Goal: Task Accomplishment & Management: Use online tool/utility

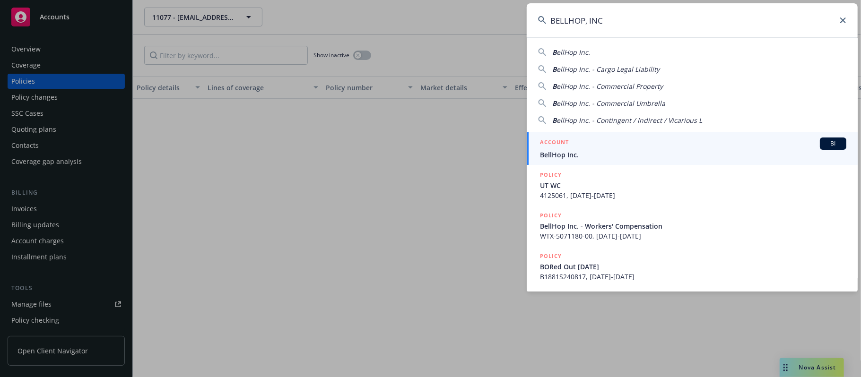
type input "BELLHOP, INC"
click at [641, 144] on div "ACCOUNT BI" at bounding box center [693, 144] width 306 height 12
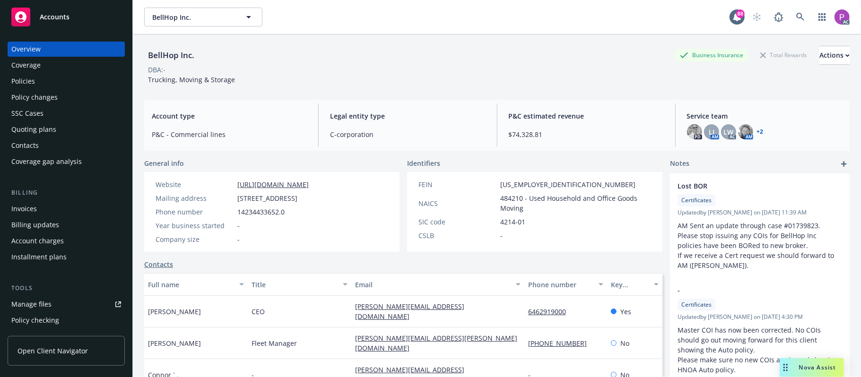
click at [43, 306] on div "Manage files" at bounding box center [31, 304] width 40 height 15
click at [798, 17] on link at bounding box center [800, 17] width 19 height 19
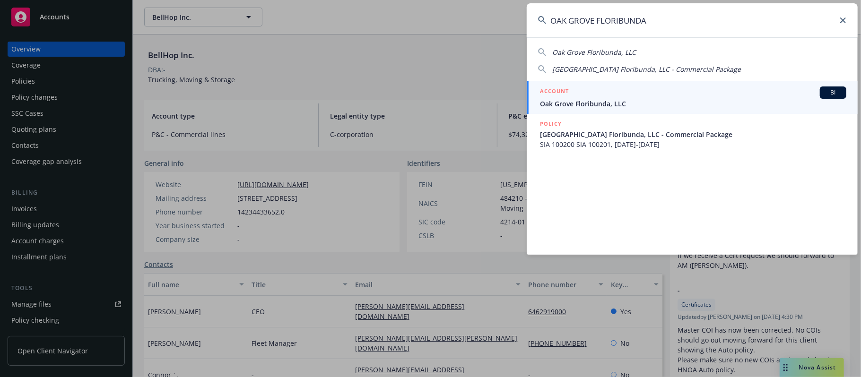
type input "OAK GROVE FLORIBUNDA"
click at [687, 101] on span "Oak Grove Floribunda, LLC" at bounding box center [693, 104] width 306 height 10
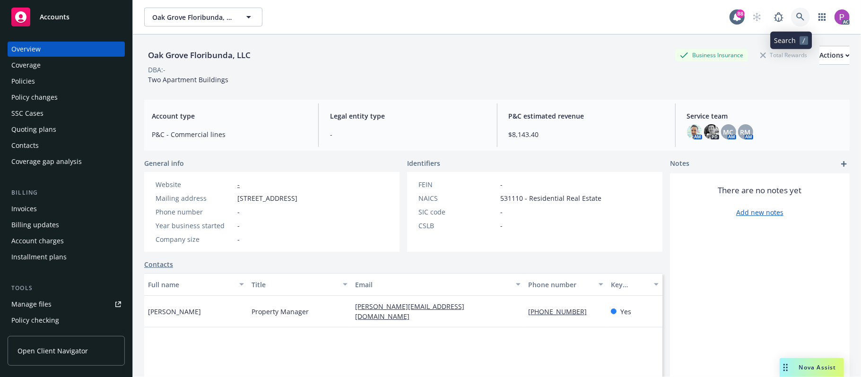
click at [791, 16] on link at bounding box center [800, 17] width 19 height 19
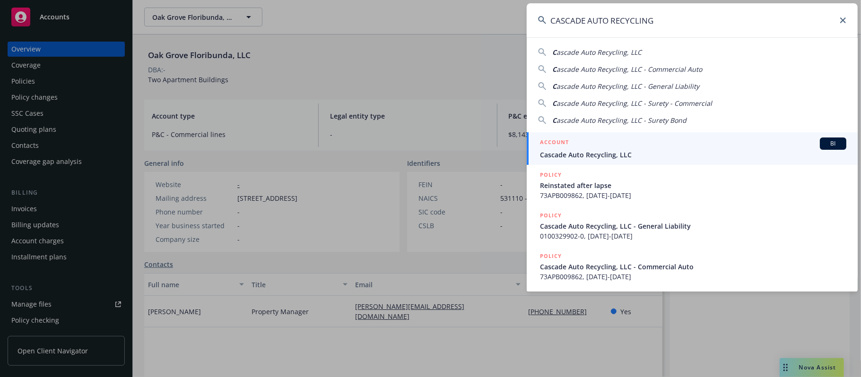
type input "CASCADE AUTO RECYCLING"
click at [607, 144] on div "ACCOUNT BI" at bounding box center [693, 144] width 306 height 12
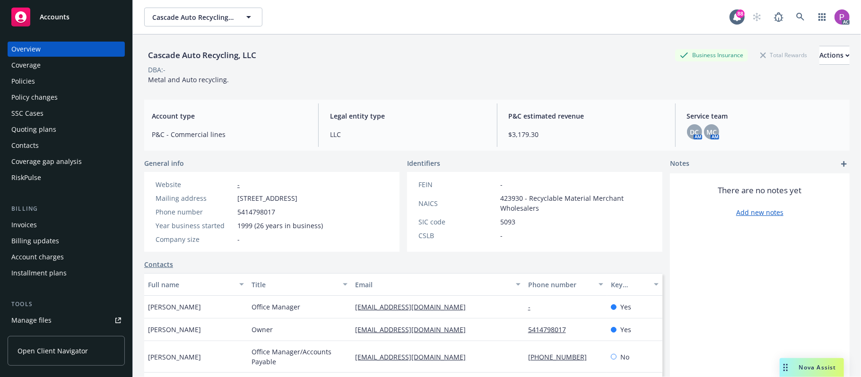
click at [37, 323] on div "Manage files" at bounding box center [31, 320] width 40 height 15
click at [796, 14] on icon at bounding box center [800, 17] width 9 height 9
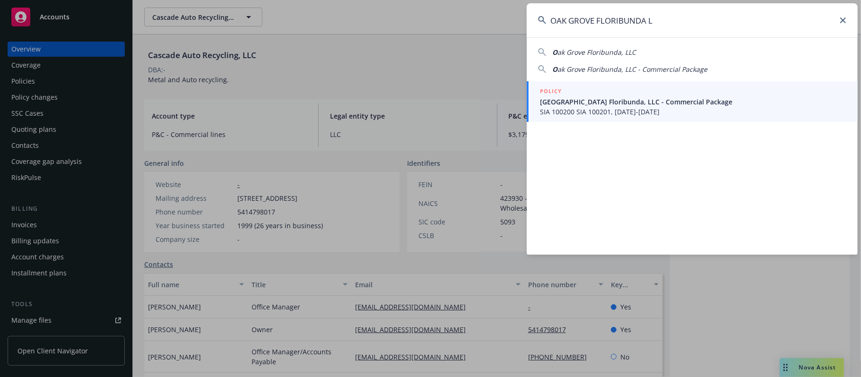
click at [632, 50] on span "ak Grove Floribunda, LLC" at bounding box center [596, 52] width 78 height 9
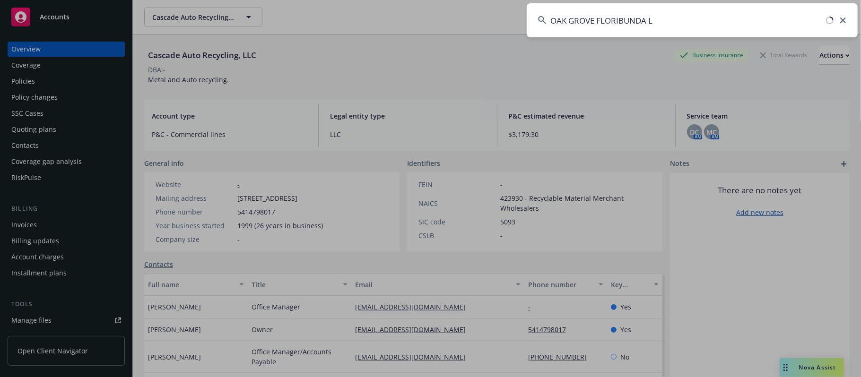
type input "Oak Grove Floribunda, LLC"
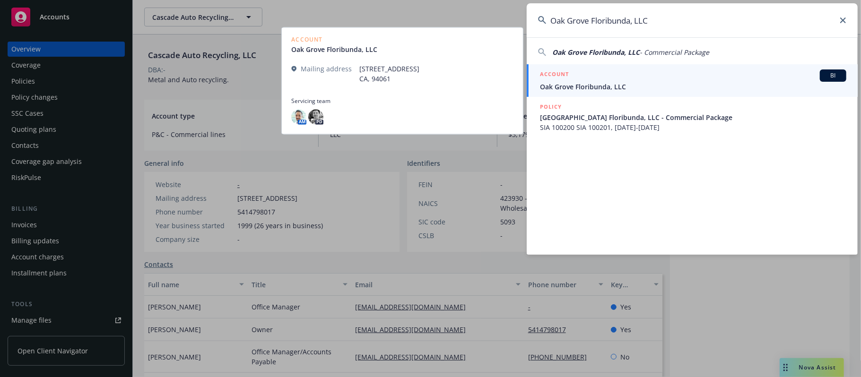
click at [645, 82] on span "Oak Grove Floribunda, LLC" at bounding box center [693, 87] width 306 height 10
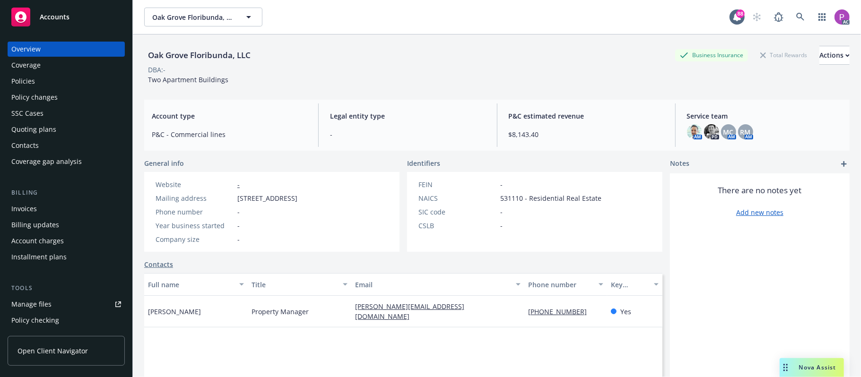
click at [38, 305] on div "Manage files" at bounding box center [31, 304] width 40 height 15
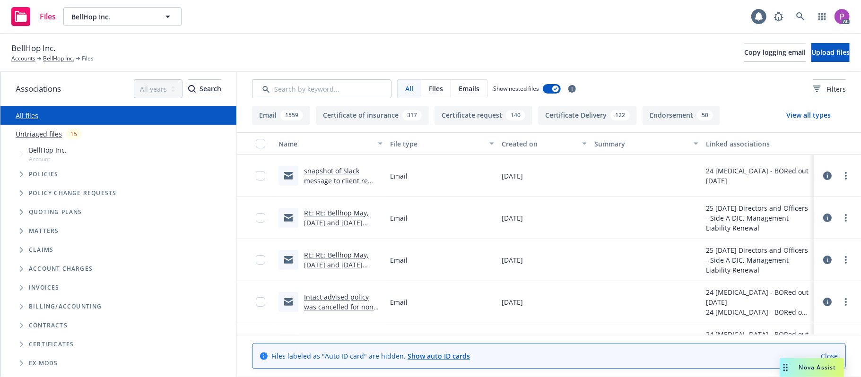
click at [48, 135] on link "Untriaged files" at bounding box center [39, 134] width 46 height 10
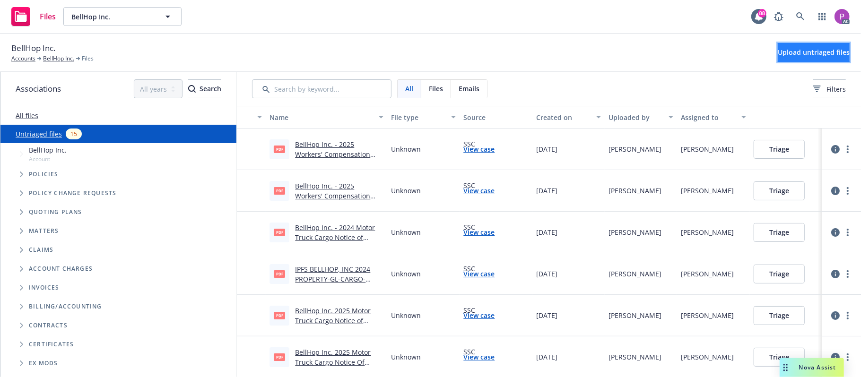
click at [781, 47] on button "Upload untriaged files" at bounding box center [814, 52] width 72 height 19
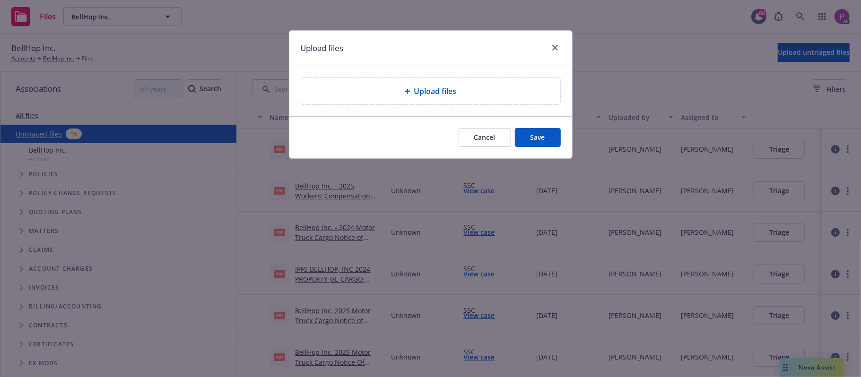
click at [385, 102] on div "Upload files" at bounding box center [430, 91] width 259 height 26
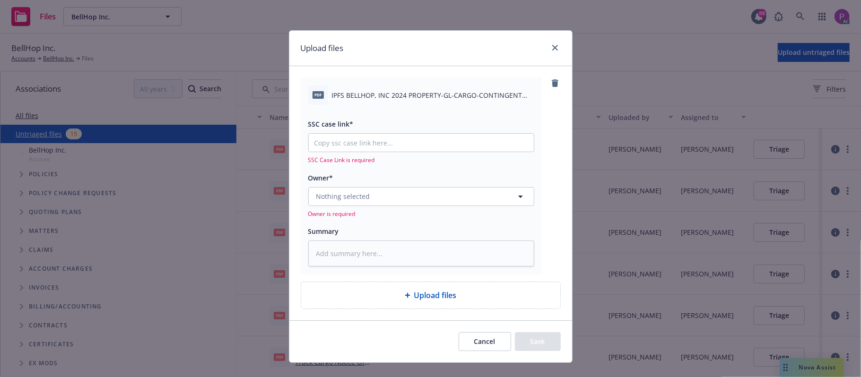
click at [417, 88] on div "pdf IPFS BELLHOP, INC 2024 PROPERTY-GL-CARGO-CONTINGENT NOTICE OF INTENT TO CAN…" at bounding box center [421, 95] width 226 height 20
click at [416, 88] on div "pdf IPFS BELLHOP, INC 2024 PROPERTY-GL-CARGO-CONTINGENT NOTICE OF INTENT TO CAN…" at bounding box center [421, 95] width 226 height 20
click at [415, 89] on div "pdf IPFS BELLHOP, INC 2024 PROPERTY-GL-CARGO-CONTINGENT NOTICE OF INTENT TO CAN…" at bounding box center [421, 95] width 226 height 20
copy div "IPFS BELLHOP, INC 2024 PROPERTY-GL-CARGO-CONTINGENT NOTICE OF INTENT TO CANCEL …"
click at [392, 256] on textarea at bounding box center [421, 254] width 226 height 26
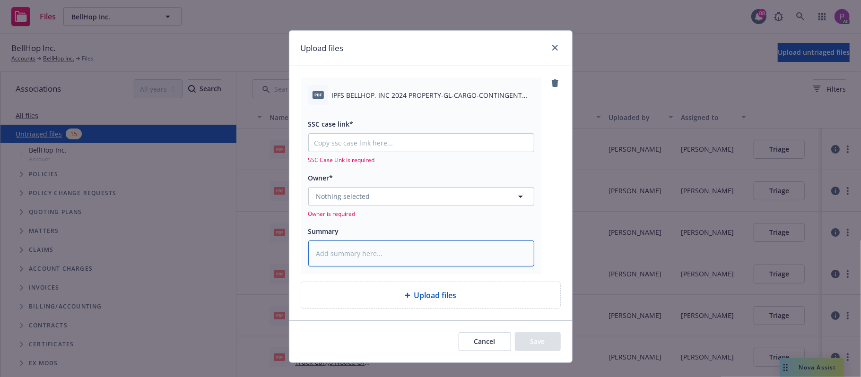
paste textarea "IPFS BELLHOP, INC 2024 PROPERTY-GL-CARGO-CONTINGENT NOTICE OF INTENT TO CANCEL …"
type textarea "x"
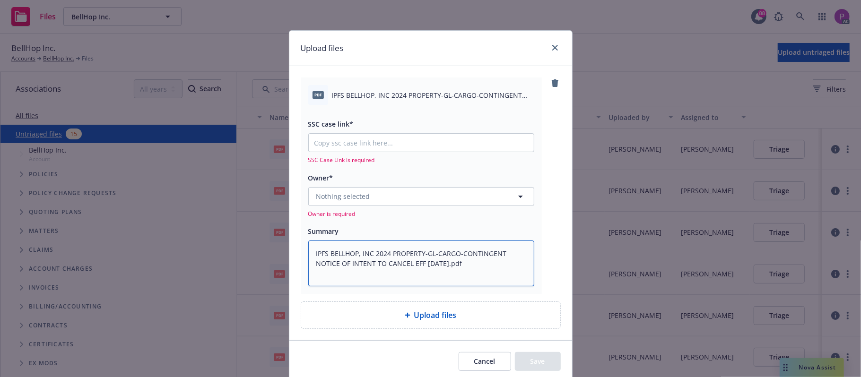
type textarea "IPFS BELLHOP, INC 2024 PROPERTY-GL-CARGO-CONTINGENT NOTICE OF INTENT TO CANCEL …"
click at [351, 142] on input "SSC case link*" at bounding box center [421, 143] width 225 height 18
paste input "https://newfront-ssc.lightning.force.com/lightning/r/Case/500Vz00000SasWXIAZ/vi…"
type textarea "x"
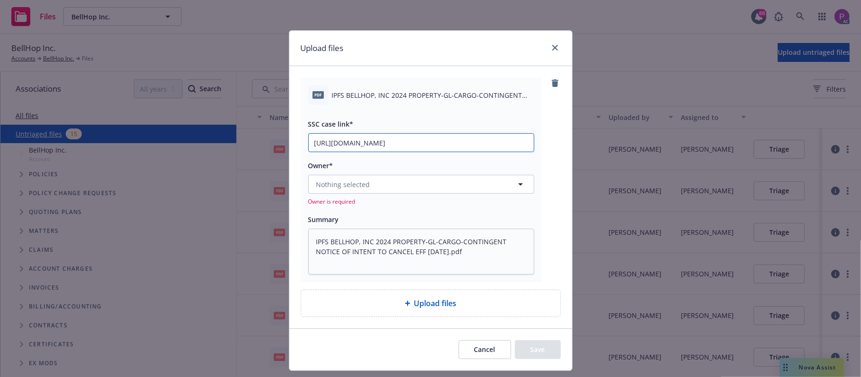
type input "https://newfront-ssc.lightning.force.com/lightning/r/Case/500Vz00000SasWXIAZ/vi…"
click at [346, 180] on span "Nothing selected" at bounding box center [343, 185] width 54 height 10
click at [460, 185] on button "Nothing selected" at bounding box center [421, 184] width 226 height 19
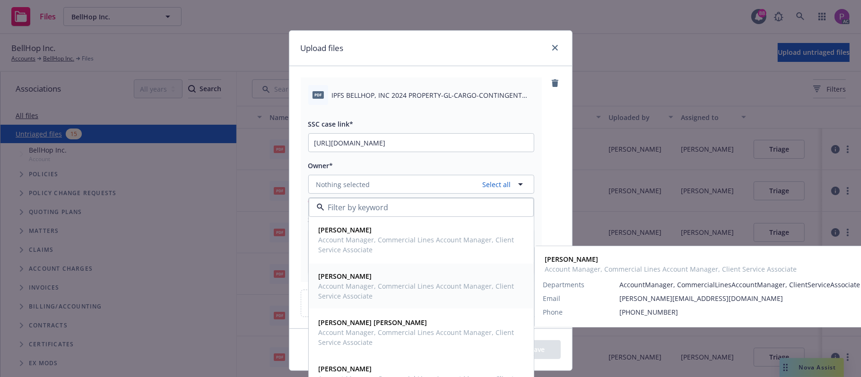
click at [364, 290] on span "Account Manager, Commercial Lines Account Manager, Client Service Associate" at bounding box center [420, 291] width 203 height 20
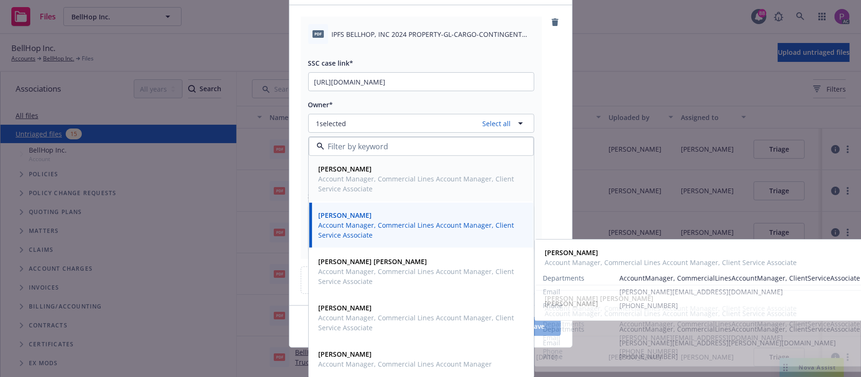
scroll to position [63, 0]
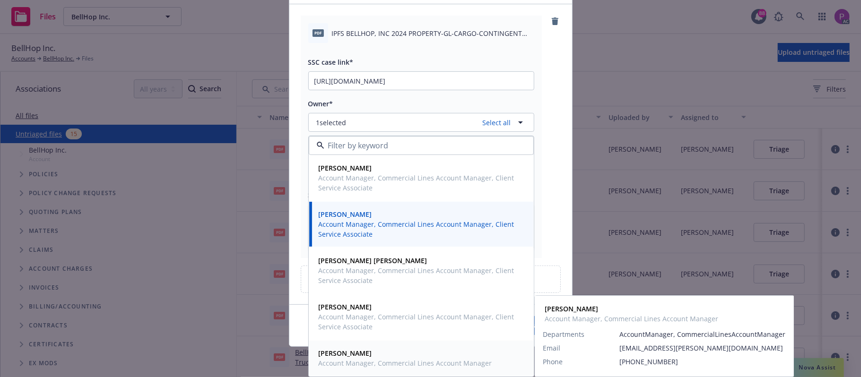
click at [351, 364] on span "Account Manager, Commercial Lines Account Manager" at bounding box center [405, 363] width 173 height 10
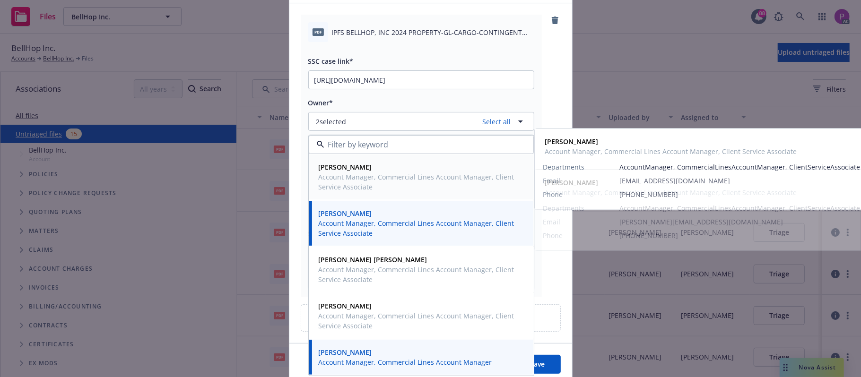
scroll to position [103, 0]
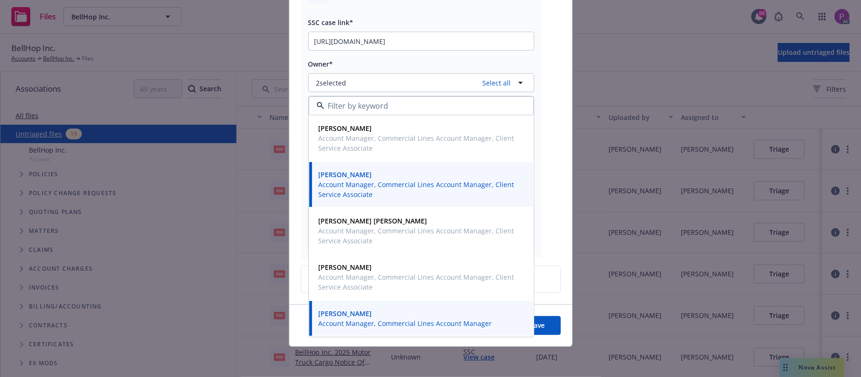
click at [543, 325] on button "Save" at bounding box center [538, 325] width 46 height 19
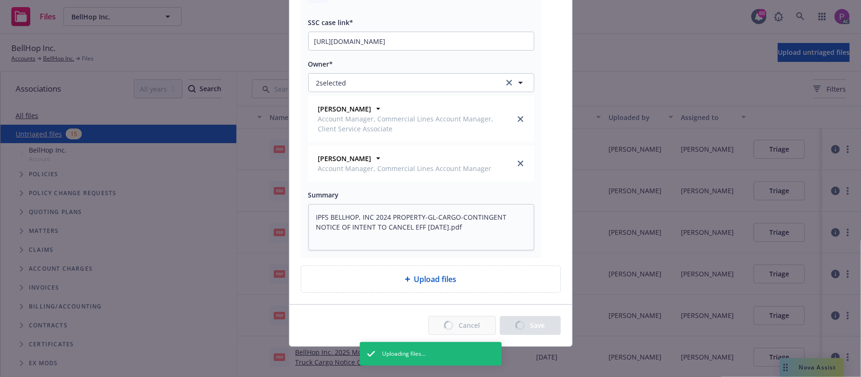
type textarea "x"
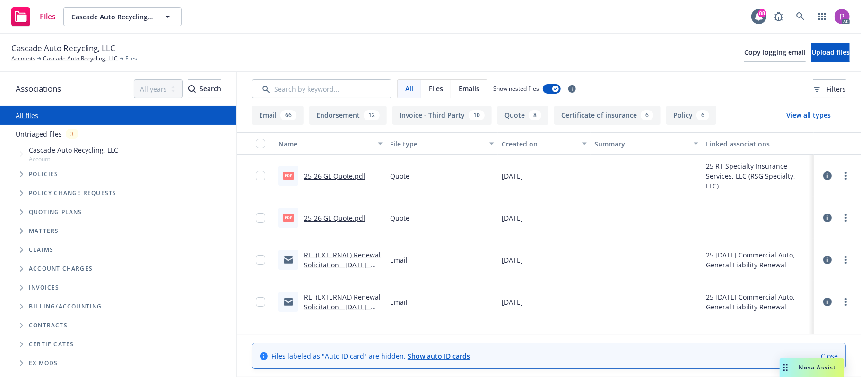
click at [48, 132] on link "Untriaged files" at bounding box center [39, 134] width 46 height 10
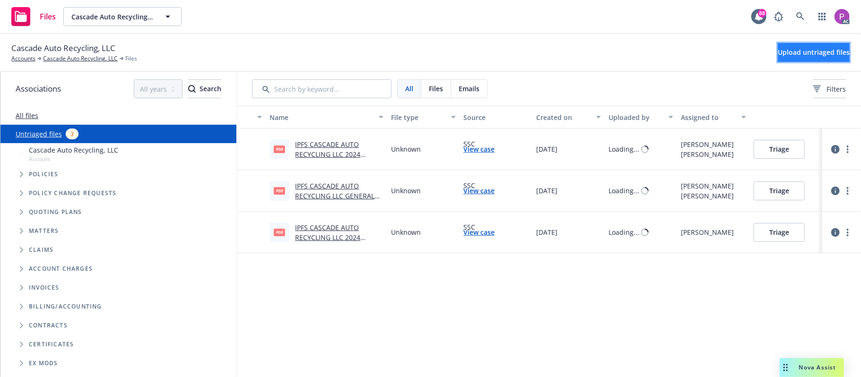
click at [786, 48] on span "Upload untriaged files" at bounding box center [814, 52] width 72 height 9
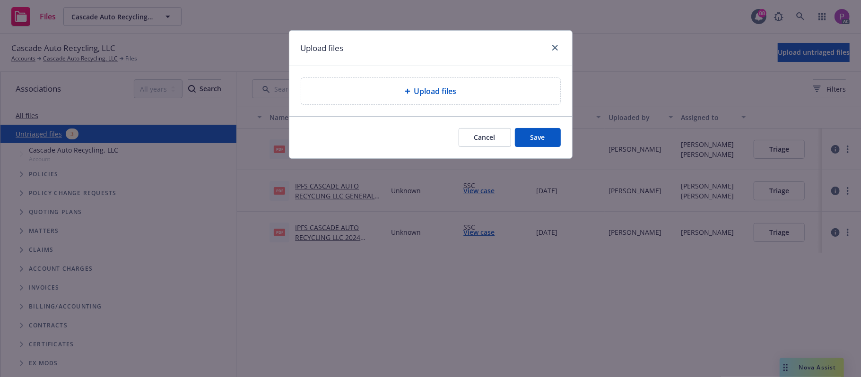
click at [475, 97] on div "Upload files" at bounding box center [431, 91] width 244 height 11
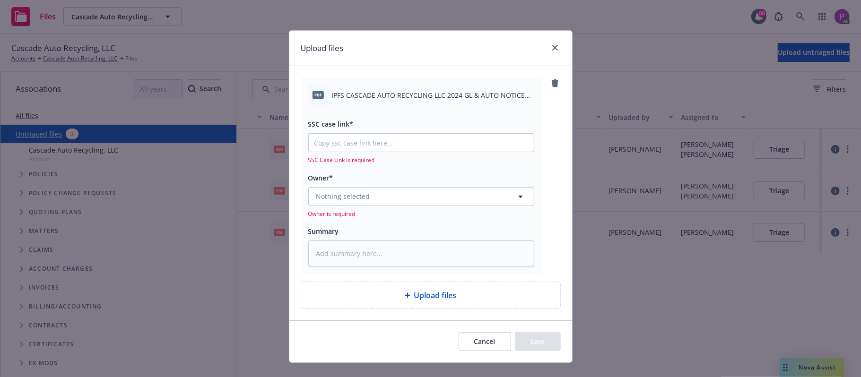
click at [403, 103] on div "pdf IPFS CASCADE AUTO RECYCLING LLC 2024 GL & AUTO NOTICE OF REQUEST FOR REINST…" at bounding box center [421, 95] width 226 height 20
drag, startPoint x: 405, startPoint y: 97, endPoint x: 403, endPoint y: 103, distance: 5.4
click at [403, 103] on div "pdf IPFS CASCADE AUTO RECYCLING LLC 2024 GL & AUTO NOTICE OF REQUEST FOR REINST…" at bounding box center [421, 95] width 226 height 20
click at [403, 101] on div "pdf IPFS CASCADE AUTO RECYCLING LLC 2024 GL & AUTO NOTICE OF REQUEST FOR REINST…" at bounding box center [421, 95] width 226 height 20
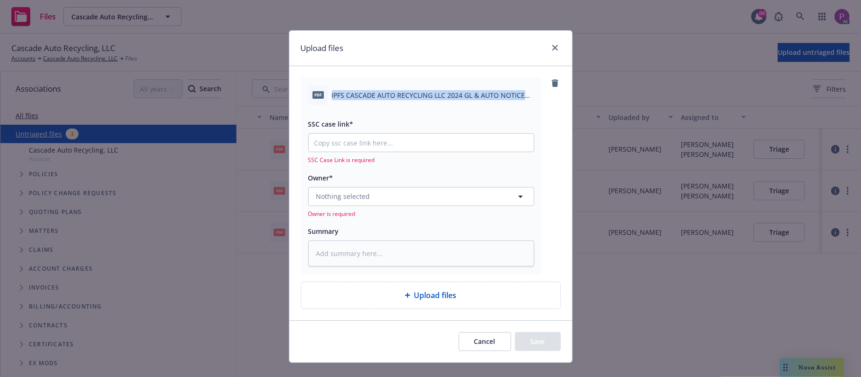
click at [403, 101] on div "pdf IPFS CASCADE AUTO RECYCLING LLC 2024 GL & AUTO NOTICE OF REQUEST FOR REINST…" at bounding box center [421, 95] width 226 height 20
click at [379, 246] on textarea at bounding box center [421, 254] width 226 height 26
paste textarea "IPFS CASCADE AUTO RECYCLING LLC 2024 GL & AUTO NOTICE OF REQUEST FOR REINSTATEM…"
type textarea "x"
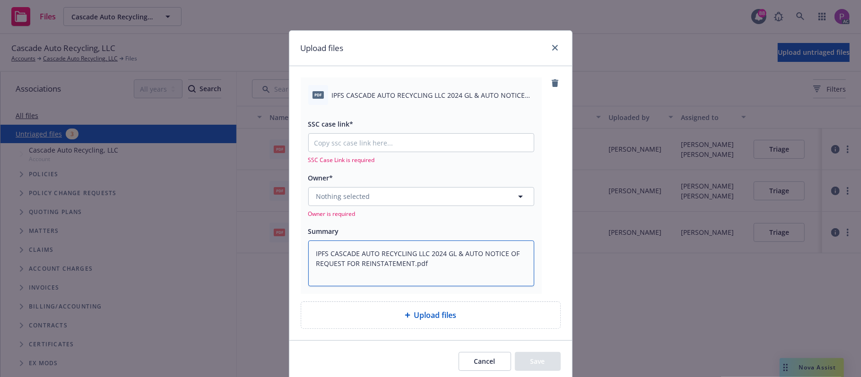
type textarea "IPFS CASCADE AUTO RECYCLING LLC 2024 GL & AUTO NOTICE OF REQUEST FOR REINSTATEM…"
click at [348, 138] on input "SSC case link*" at bounding box center [421, 143] width 225 height 18
paste input "https://newfront-ssc.lightning.force.com/lightning/r/Case/500Vz00000SazjHIAR/vi…"
type textarea "x"
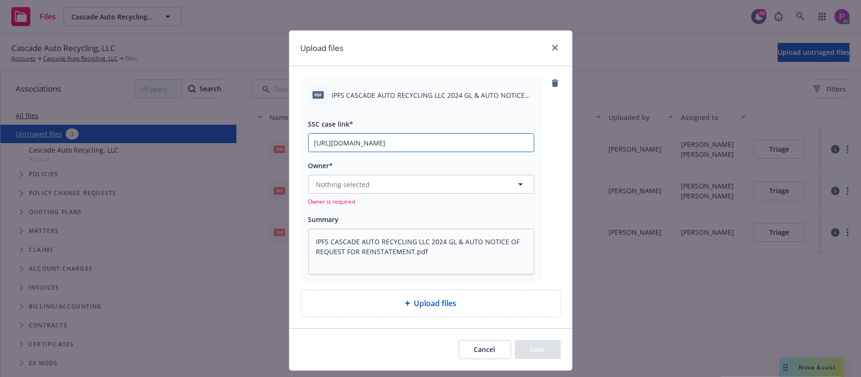
scroll to position [0, 44]
type input "https://newfront-ssc.lightning.force.com/lightning/r/Case/500Vz00000SazjHIAR/vi…"
click at [361, 189] on span "Nothing selected" at bounding box center [343, 185] width 54 height 10
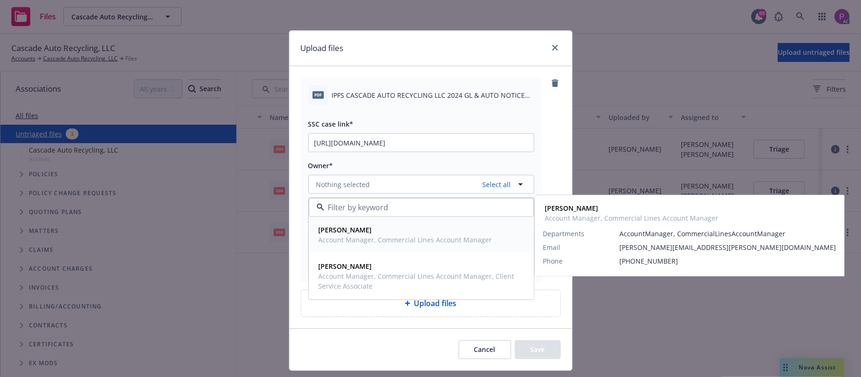
click at [380, 246] on div "Daniel Campbell Account Manager, Commercial Lines Account Manager" at bounding box center [404, 235] width 179 height 24
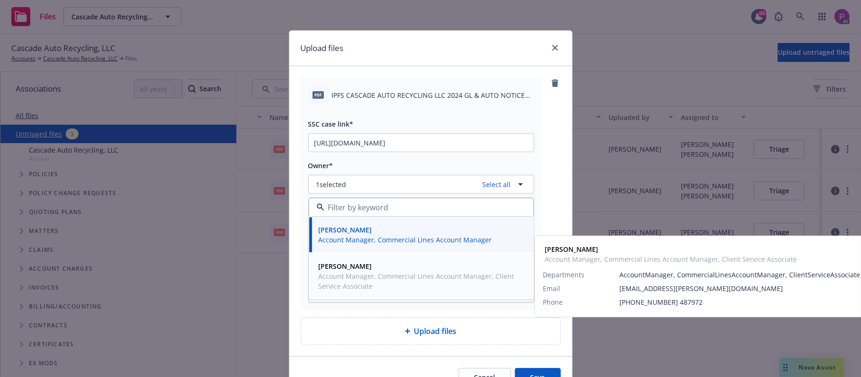
click at [379, 283] on span "Account Manager, Commercial Lines Account Manager, Client Service Associate" at bounding box center [420, 281] width 203 height 20
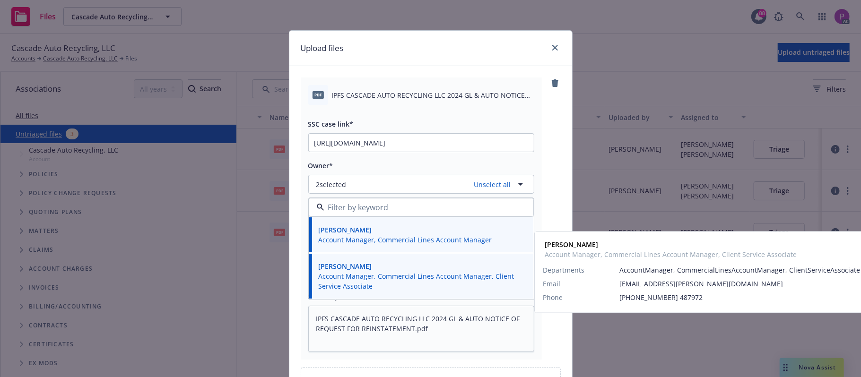
click at [430, 270] on span "Miles Crenwelge" at bounding box center [420, 266] width 203 height 10
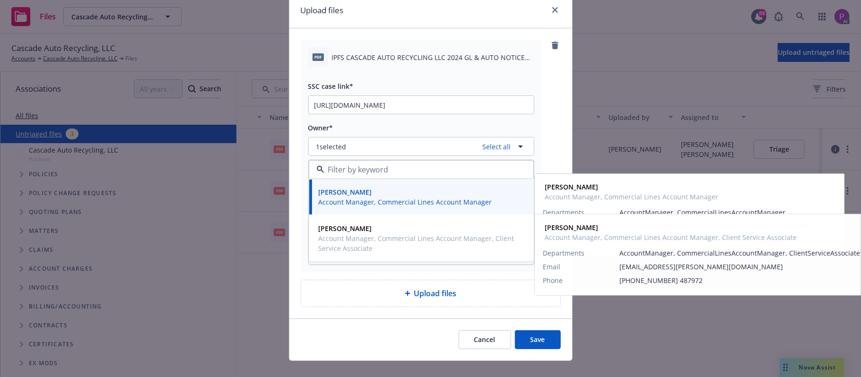
scroll to position [53, 0]
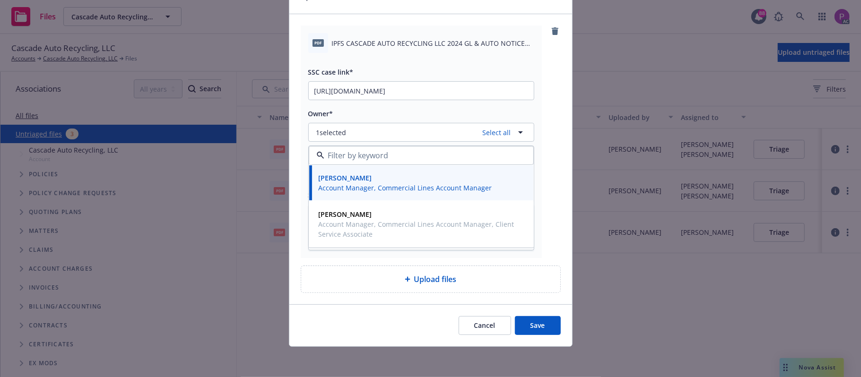
click at [526, 323] on button "Save" at bounding box center [538, 325] width 46 height 19
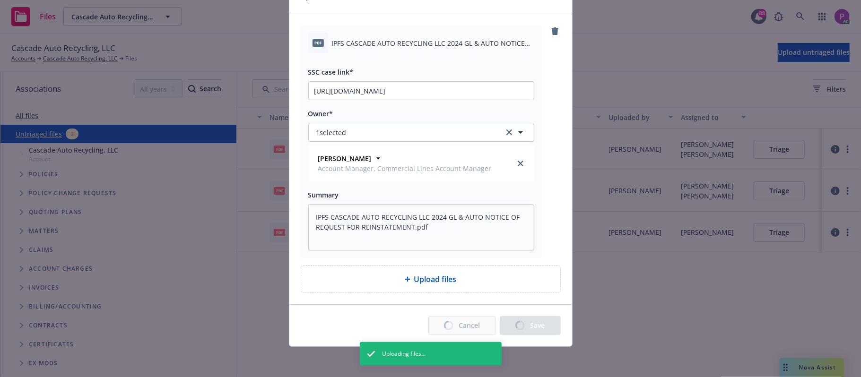
type textarea "x"
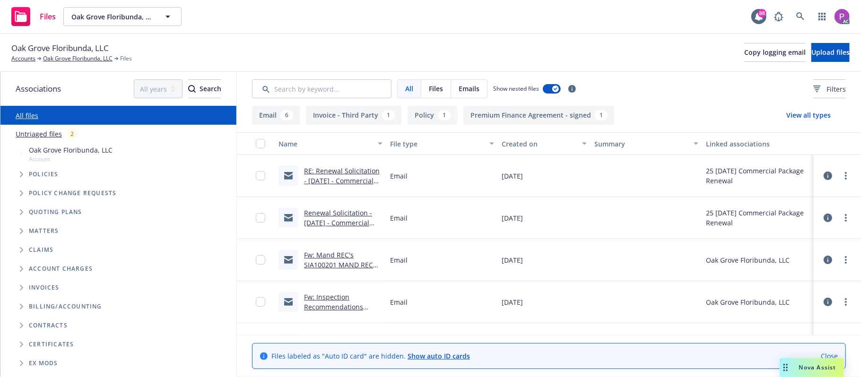
click at [30, 135] on link "Untriaged files" at bounding box center [39, 134] width 46 height 10
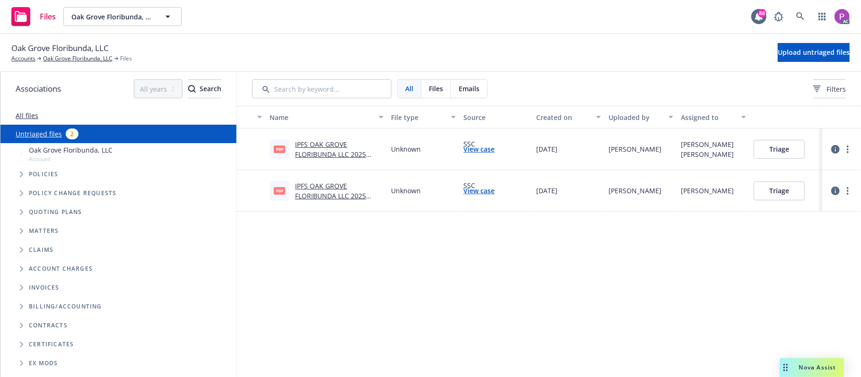
click at [778, 42] on div "Oak Grove Floribunda, LLC Accounts [GEOGRAPHIC_DATA] Floribunda, LLC Files Uplo…" at bounding box center [430, 52] width 838 height 21
click at [778, 50] on span "Upload untriaged files" at bounding box center [814, 52] width 72 height 9
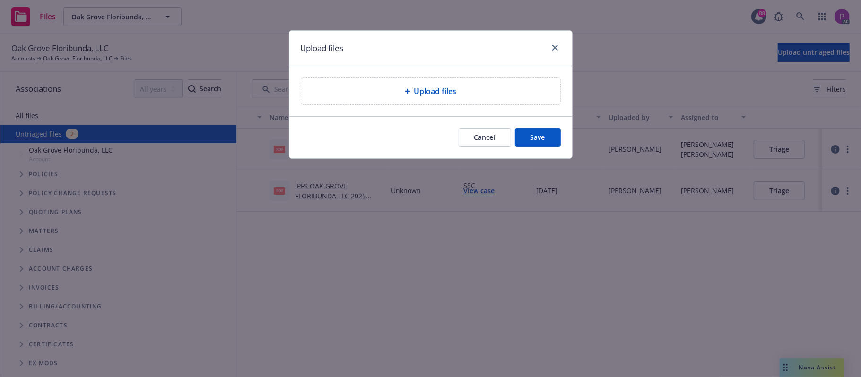
click at [398, 98] on div "Upload files" at bounding box center [430, 91] width 259 height 26
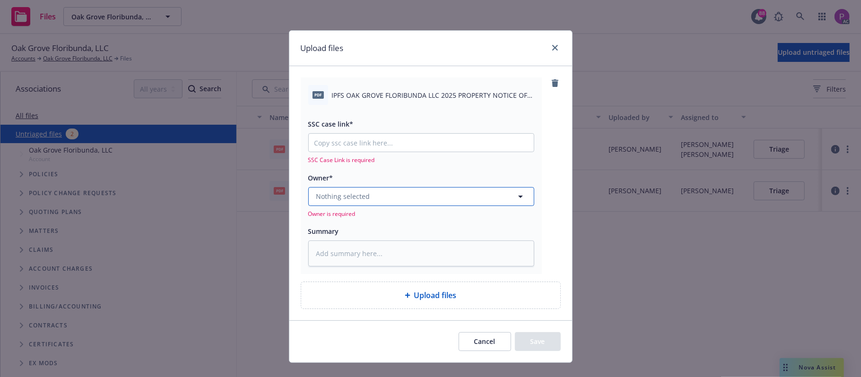
click at [401, 192] on button "Nothing selected" at bounding box center [421, 196] width 226 height 19
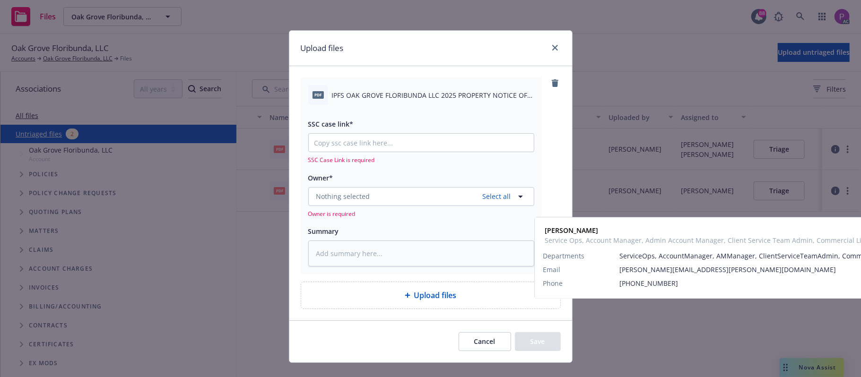
click at [388, 259] on span "Service Ops, Account Manager, Admin Account Manager, Client Service Team Admin,…" at bounding box center [420, 262] width 203 height 30
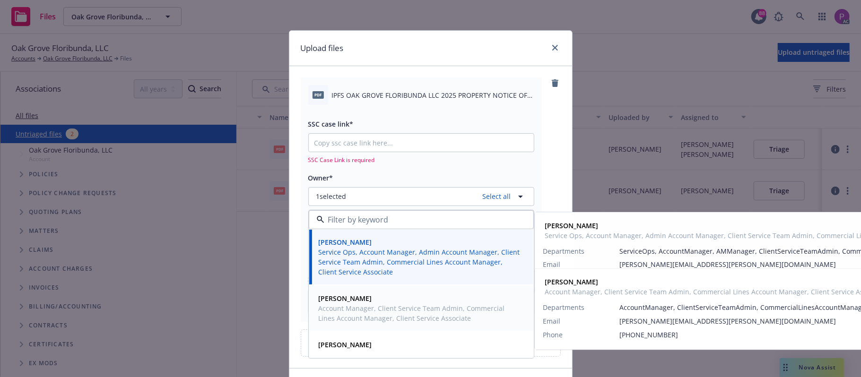
click at [383, 309] on span "Account Manager, Client Service Team Admin, Commercial Lines Account Manager, C…" at bounding box center [420, 313] width 203 height 20
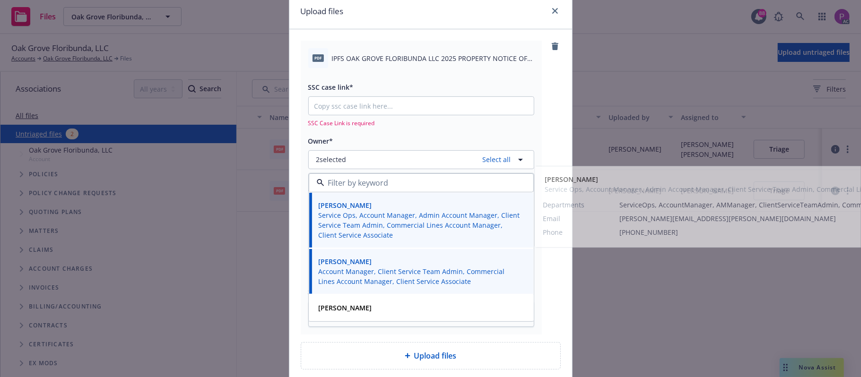
scroll to position [63, 0]
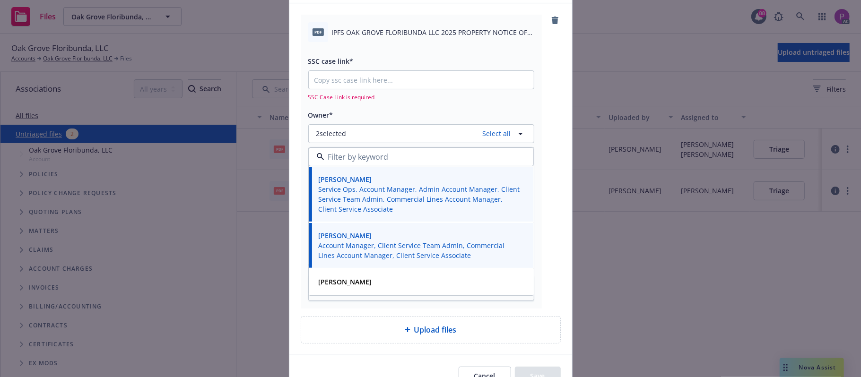
click at [459, 32] on span "IPFS OAK GROVE FLORIBUNDA LLC 2025 PROPERTY NOTICE OF INTENT TO CANCEL EFF [DAT…" at bounding box center [433, 32] width 202 height 10
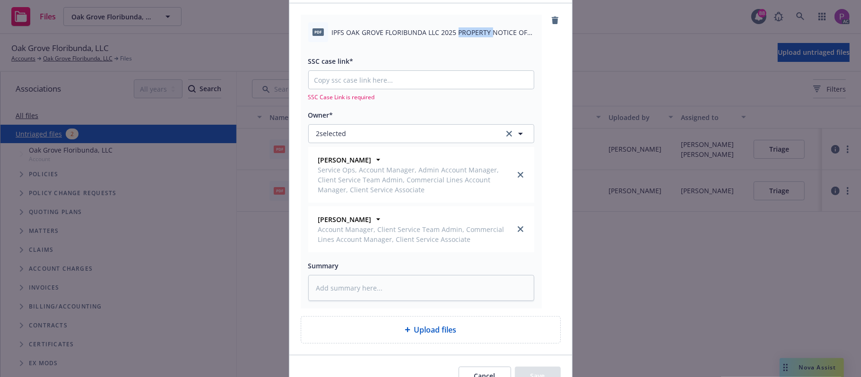
click at [459, 32] on span "IPFS OAK GROVE FLORIBUNDA LLC 2025 PROPERTY NOTICE OF INTENT TO CANCEL EFF [DAT…" at bounding box center [433, 32] width 202 height 10
copy div "IPFS OAK GROVE FLORIBUNDA LLC 2025 PROPERTY NOTICE OF INTENT TO CANCEL EFF [DAT…"
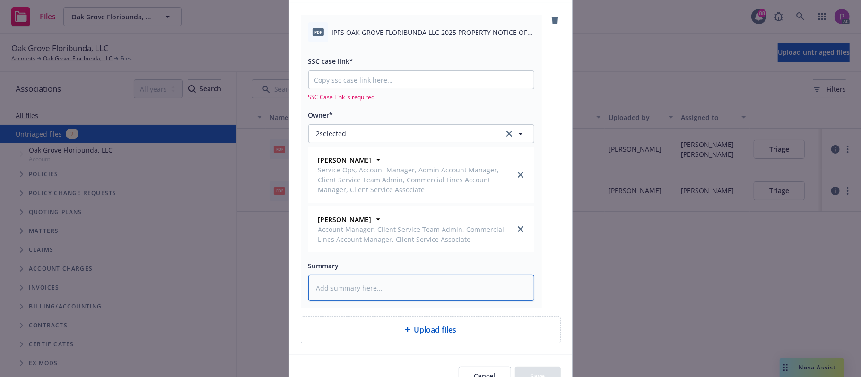
click at [414, 286] on textarea at bounding box center [421, 288] width 226 height 26
paste textarea "IPFS OAK GROVE FLORIBUNDA LLC 2025 PROPERTY NOTICE OF INTENT TO CANCEL EFF [DAT…"
type textarea "x"
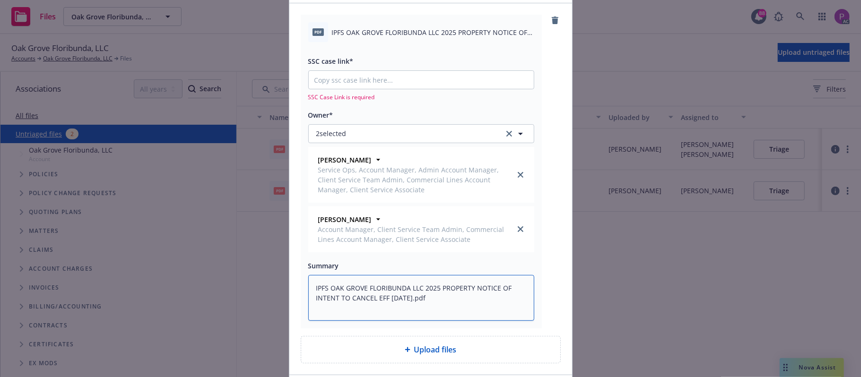
type textarea "IPFS OAK GROVE FLORIBUNDA LLC 2025 PROPERTY NOTICE OF INTENT TO CANCEL EFF [DAT…"
click at [382, 78] on input "SSC case link*" at bounding box center [421, 80] width 225 height 18
paste input "[URL][DOMAIN_NAME]"
type textarea "x"
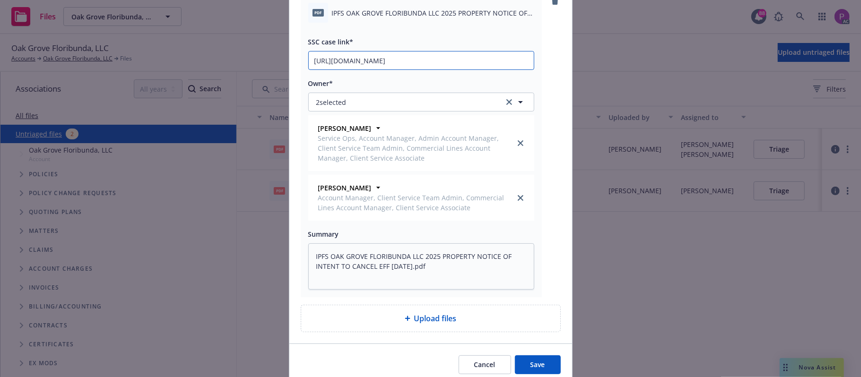
scroll to position [123, 0]
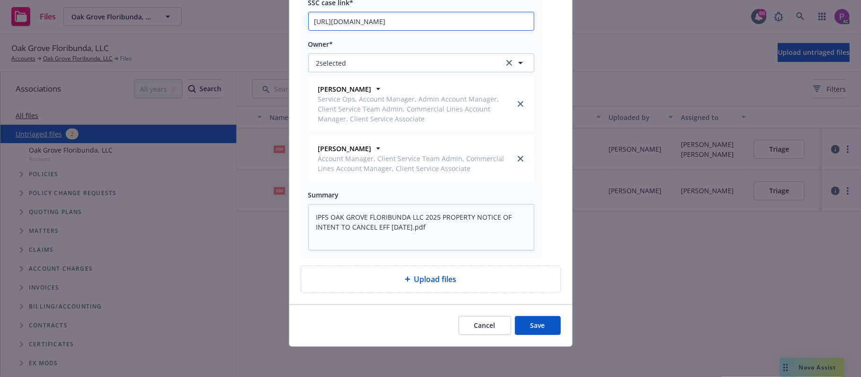
type input "[URL][DOMAIN_NAME]"
click at [524, 328] on button "Save" at bounding box center [538, 325] width 46 height 19
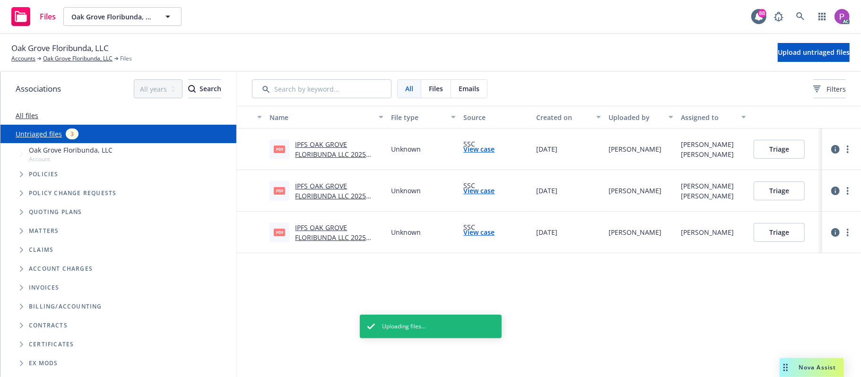
type textarea "x"
